Goal: Task Accomplishment & Management: Use online tool/utility

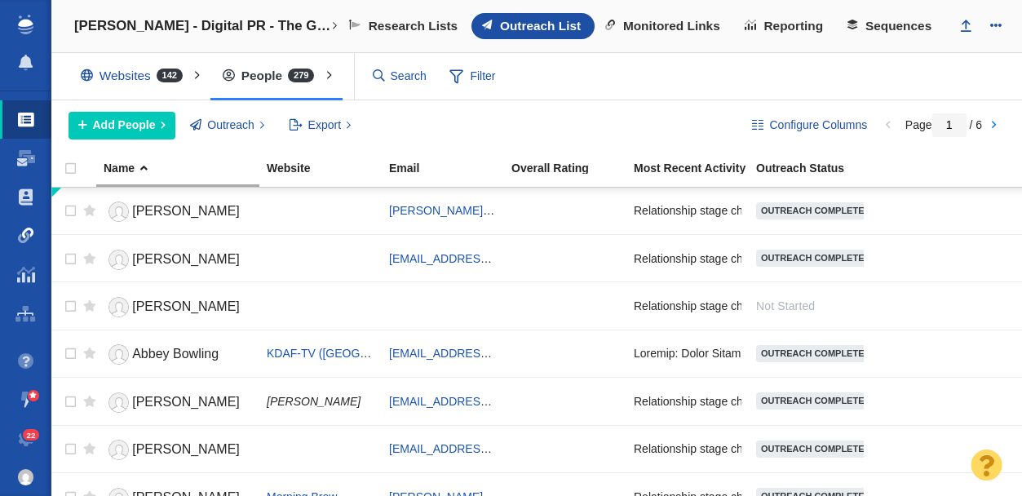
click at [26, 233] on span at bounding box center [26, 236] width 16 height 16
click at [24, 237] on span at bounding box center [26, 236] width 16 height 16
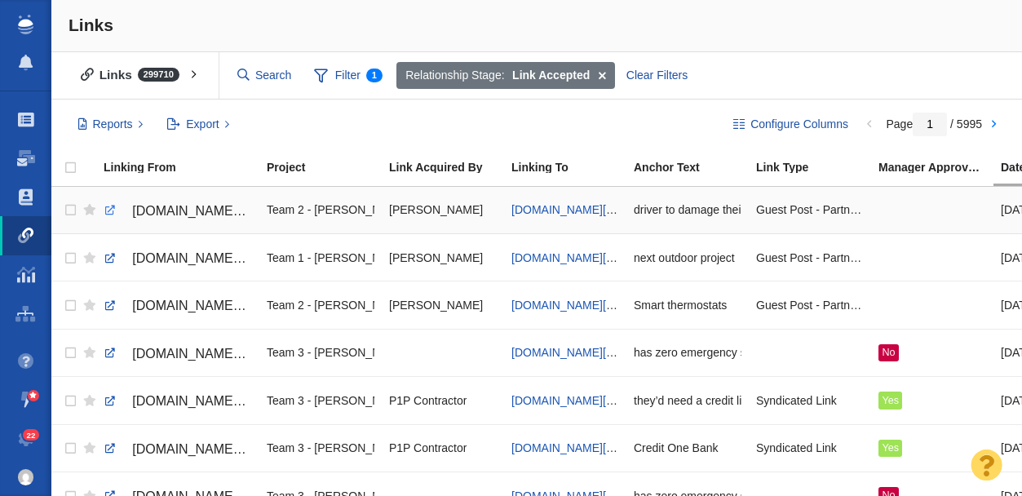
click at [111, 211] on link at bounding box center [110, 210] width 15 height 15
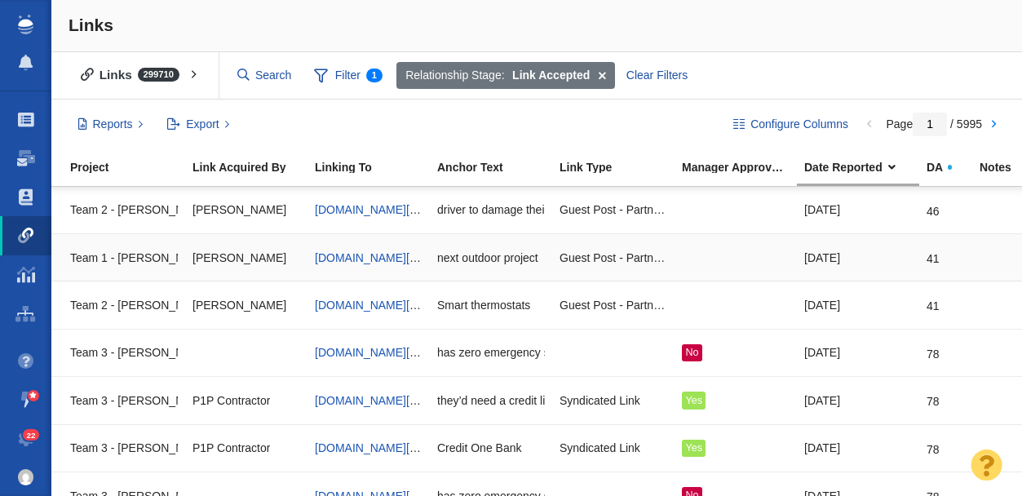
scroll to position [0, 199]
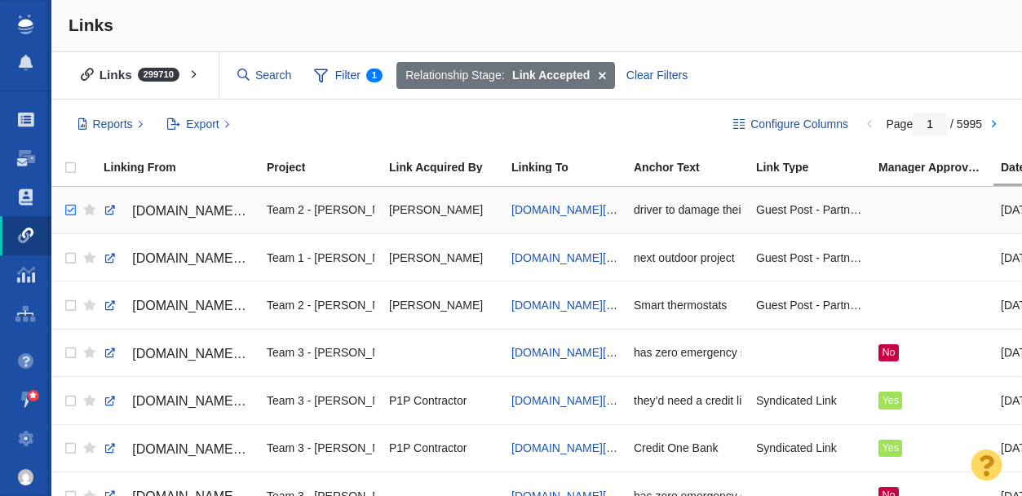
checkbox input "true"
click at [71, 211] on input "checkbox" at bounding box center [68, 211] width 24 height 36
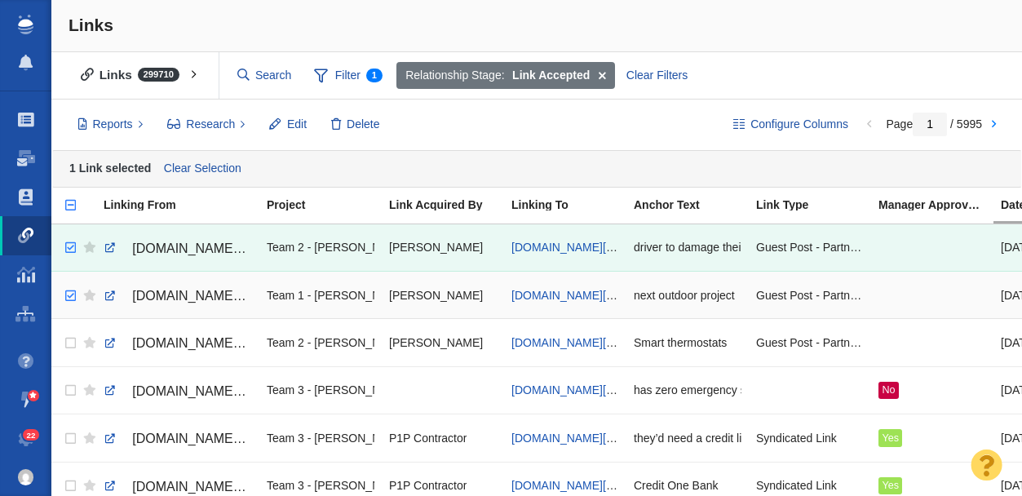
checkbox input "true"
click at [70, 297] on input "checkbox" at bounding box center [68, 296] width 24 height 36
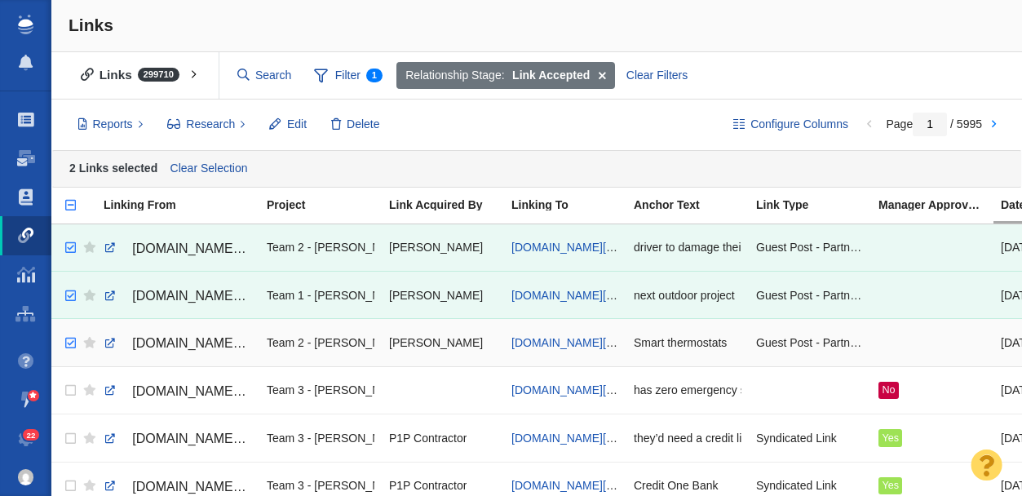
checkbox input "true"
click at [68, 345] on input "checkbox" at bounding box center [68, 344] width 24 height 36
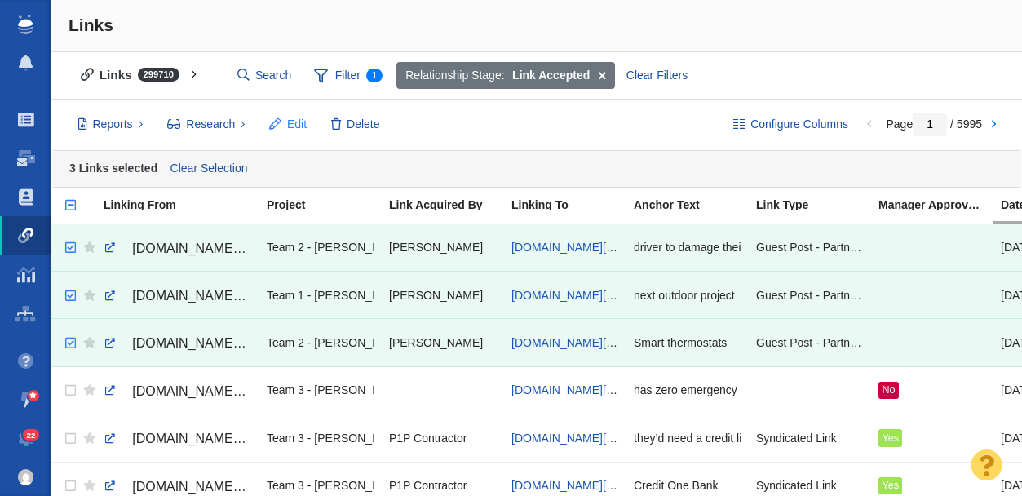
click at [288, 123] on span "Edit" at bounding box center [297, 124] width 20 height 17
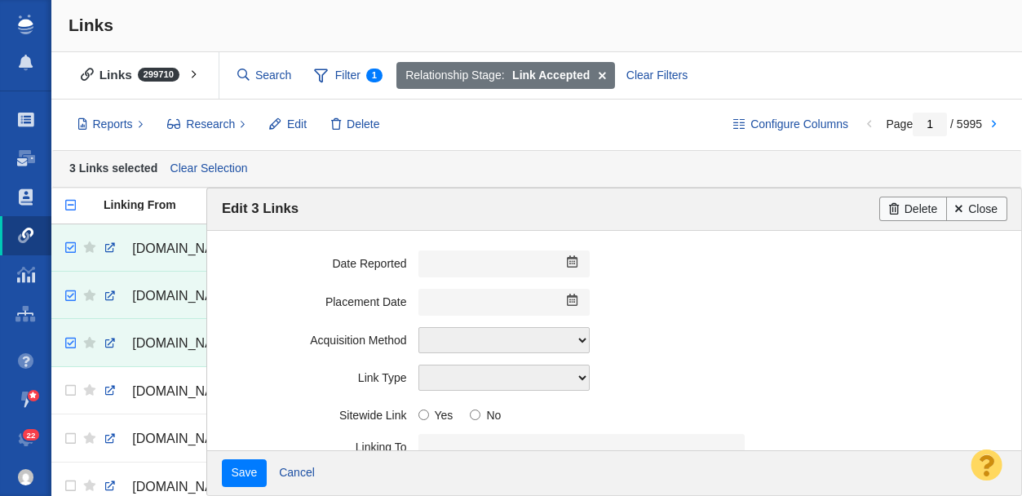
scroll to position [452, 0]
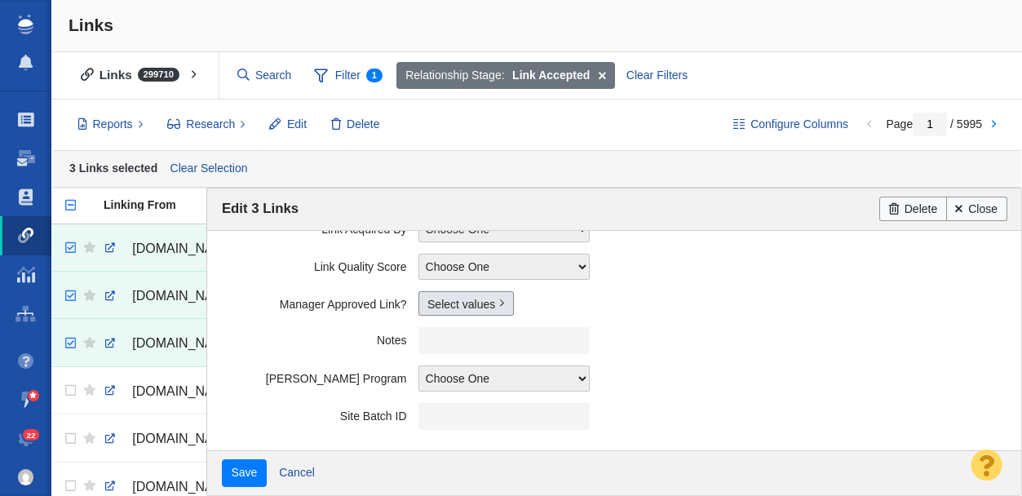
click at [437, 304] on link "Select values" at bounding box center [466, 303] width 95 height 24
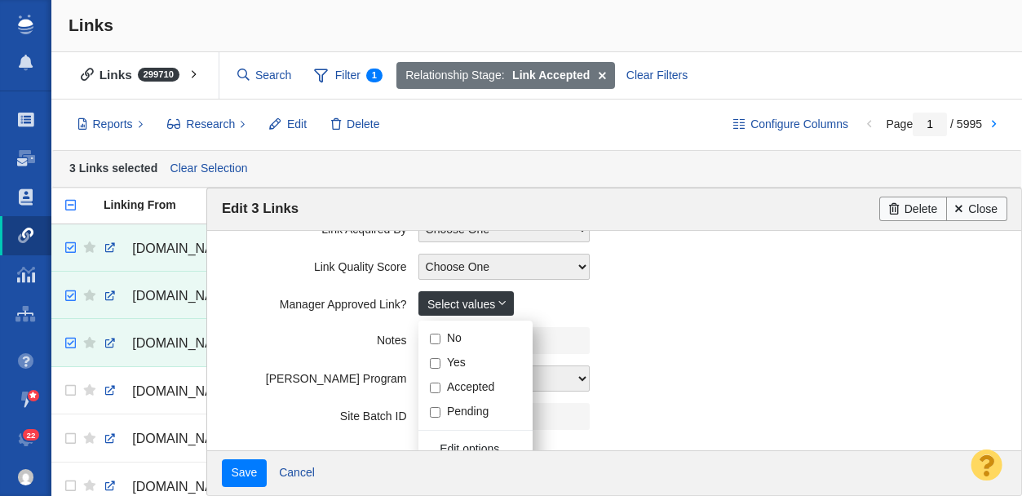
click at [434, 365] on input "Yes" at bounding box center [435, 363] width 11 height 11
checkbox input "true"
click at [270, 333] on label "Notes" at bounding box center [320, 337] width 197 height 20
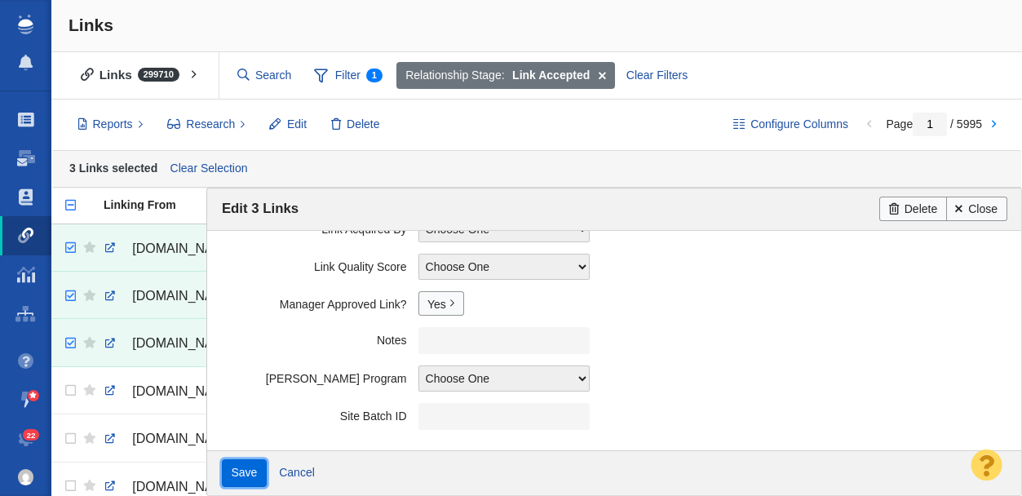
click at [253, 469] on input "Save" at bounding box center [244, 473] width 45 height 28
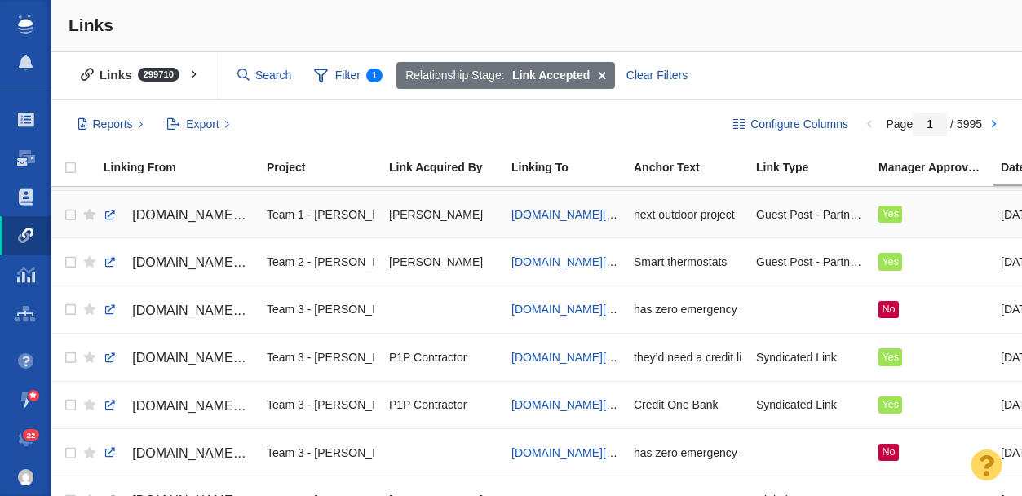
scroll to position [0, 0]
